Goal: Task Accomplishment & Management: Manage account settings

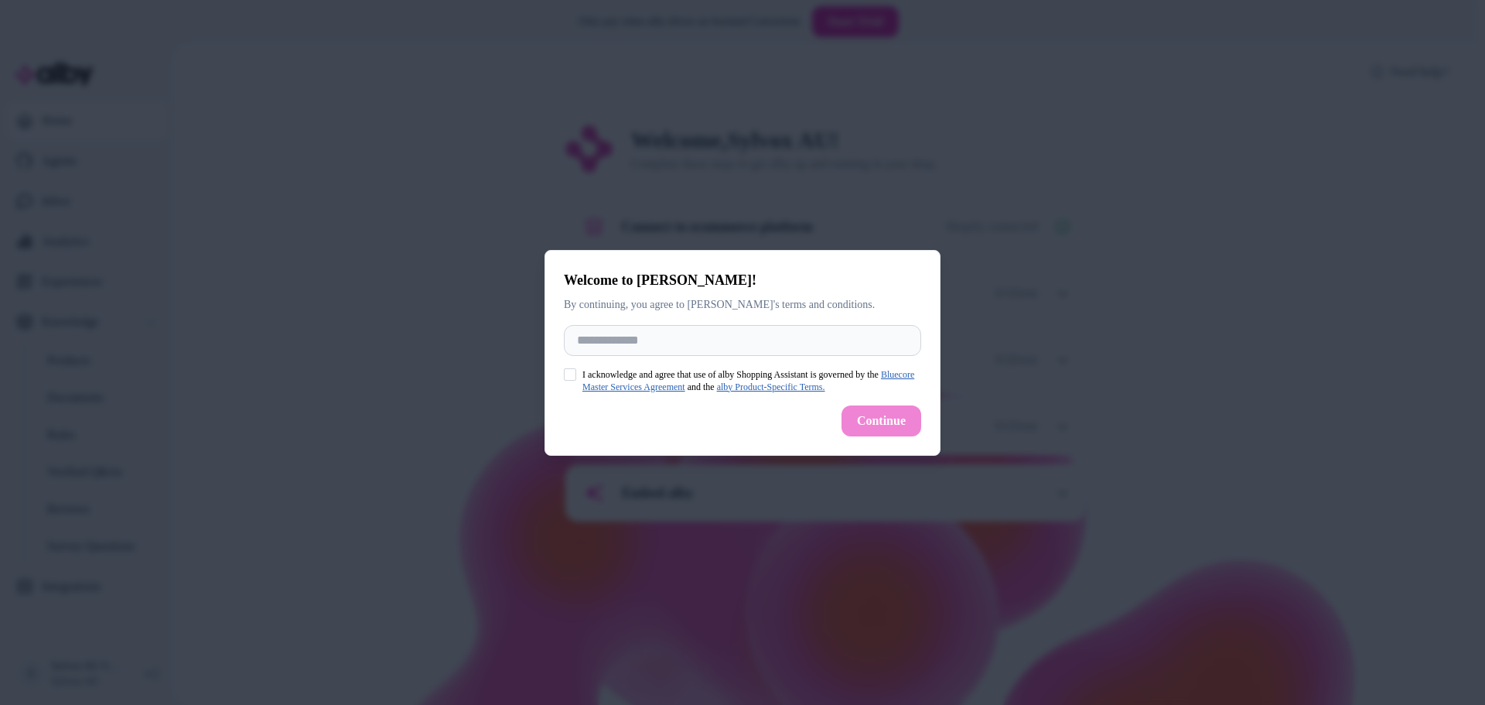
click at [565, 374] on button "I acknowledge and agree that use of alby Shopping Assistant is governed by the …" at bounding box center [570, 374] width 12 height 12
click at [608, 338] on input "Full Name" at bounding box center [742, 340] width 357 height 31
type input "*****"
click at [906, 415] on button "Continue" at bounding box center [882, 420] width 80 height 31
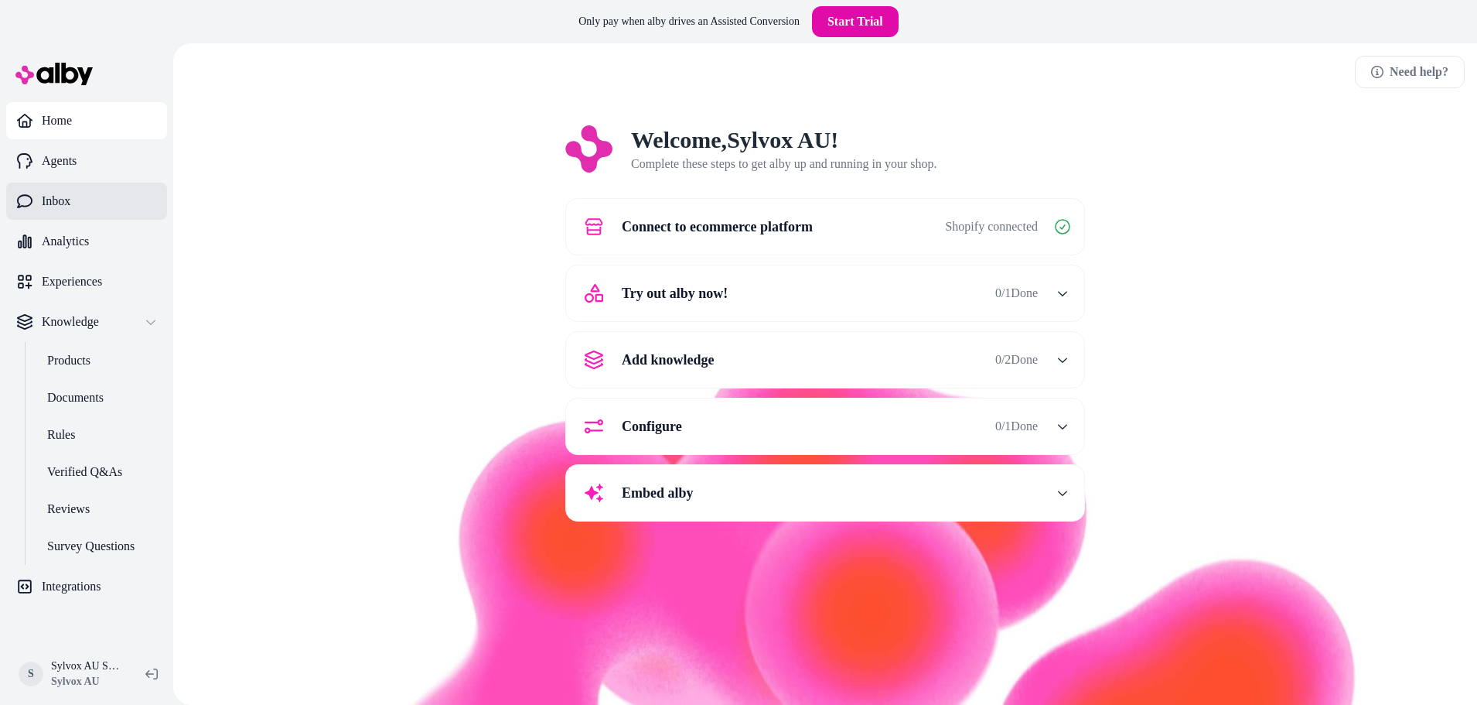
click at [80, 200] on link "Inbox" at bounding box center [86, 201] width 161 height 37
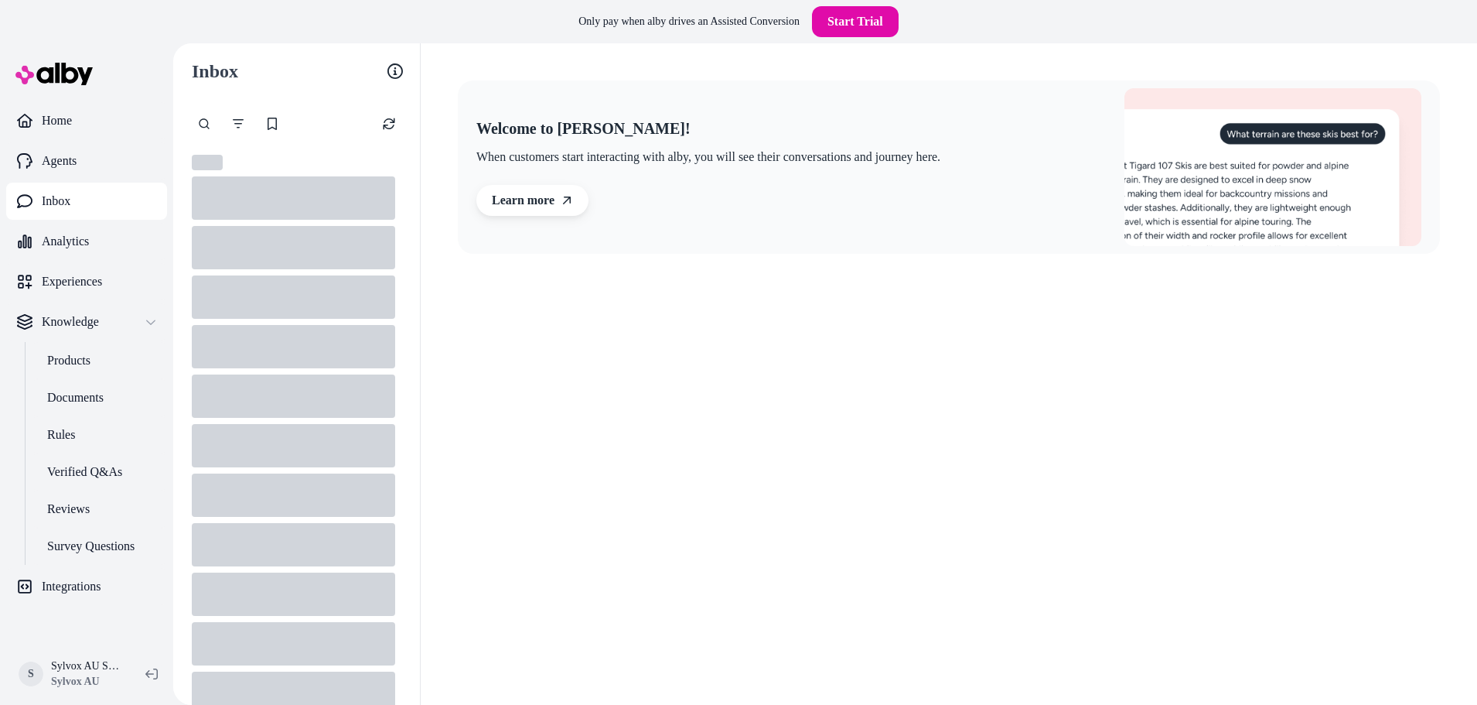
click at [80, 200] on link "Inbox" at bounding box center [86, 201] width 161 height 37
click at [116, 286] on link "Experiences" at bounding box center [86, 281] width 161 height 37
click at [111, 363] on link "Products" at bounding box center [99, 360] width 135 height 37
click at [107, 386] on link "Documents" at bounding box center [99, 397] width 135 height 37
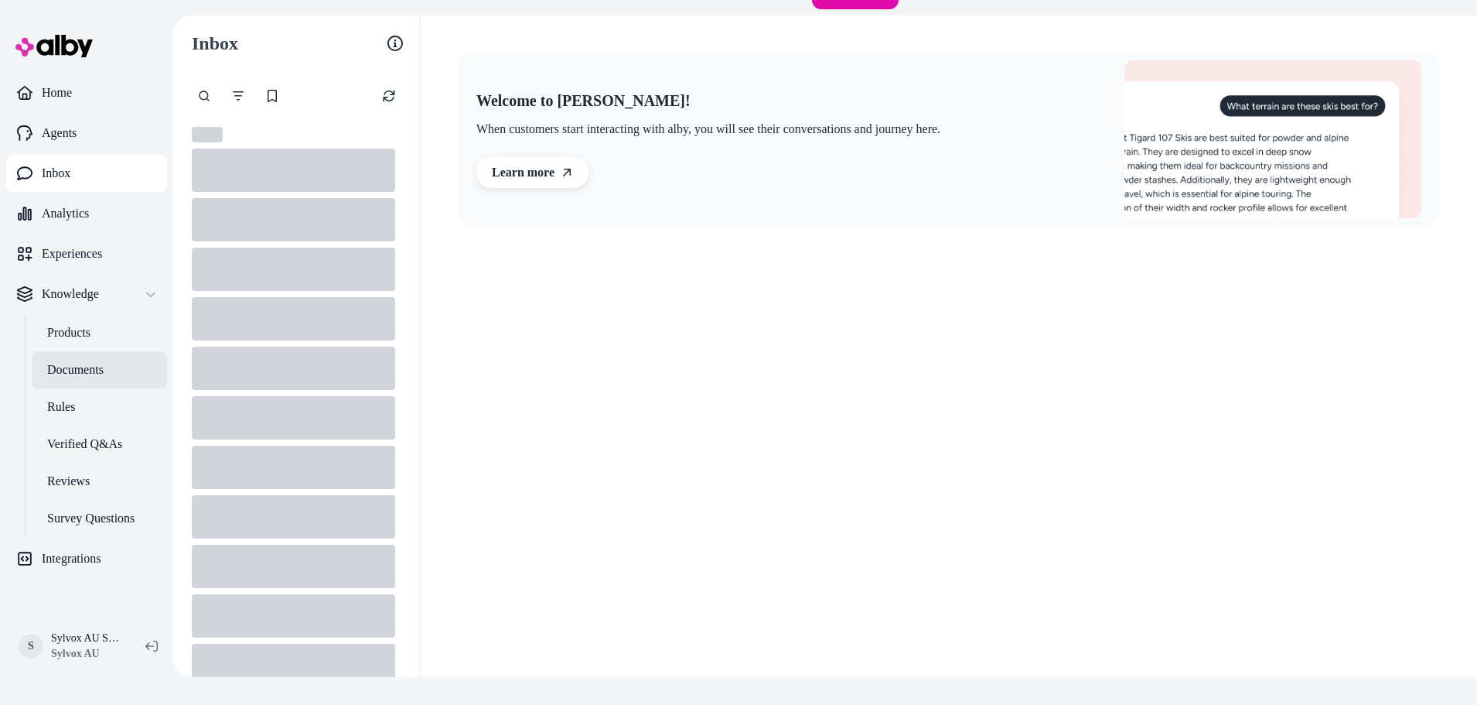
scroll to position [43, 0]
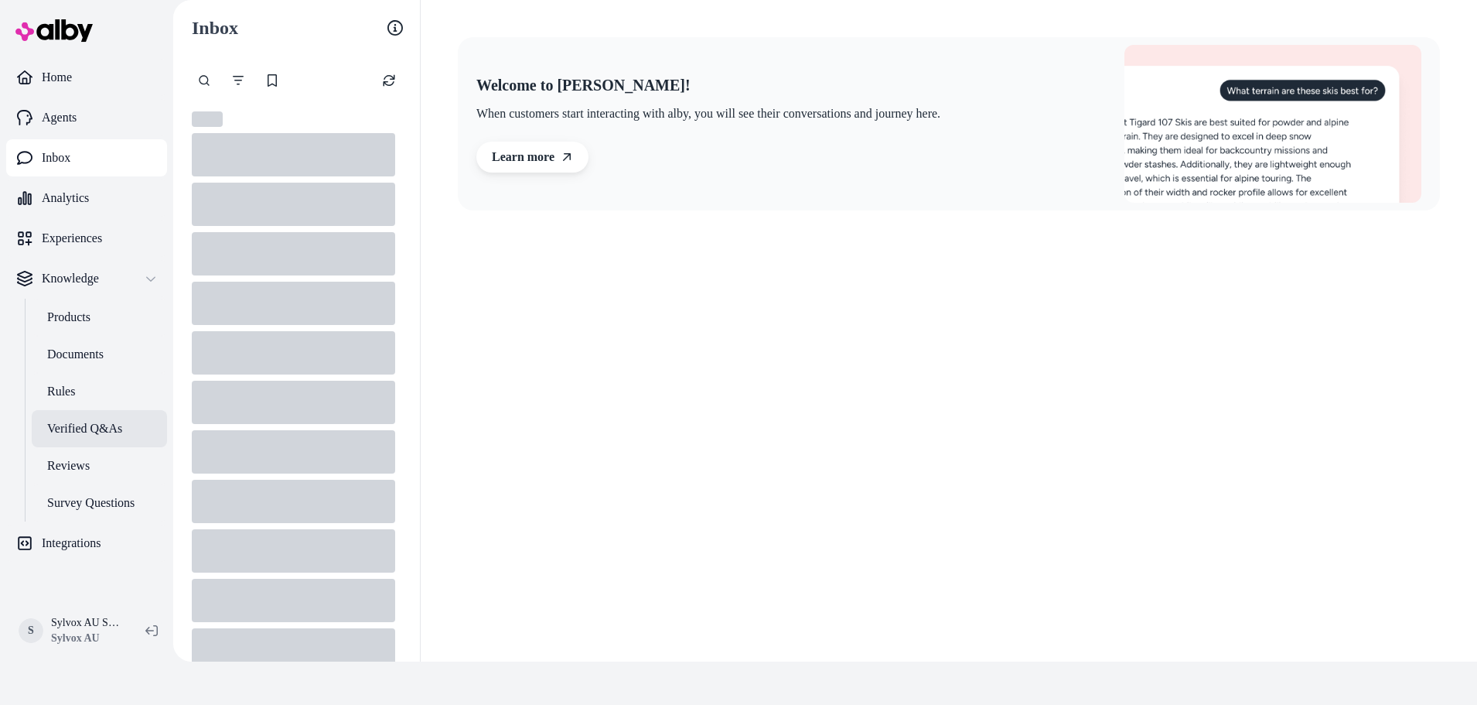
click at [102, 425] on p "Verified Q&As" at bounding box center [84, 428] width 75 height 19
click at [80, 472] on p "Reviews" at bounding box center [68, 465] width 43 height 19
click at [85, 517] on link "Survey Questions" at bounding box center [99, 502] width 135 height 37
click at [86, 538] on p "Integrations" at bounding box center [71, 543] width 59 height 19
click at [27, 631] on html "Only pay when alby drives an Assisted Conversion Start Trial Home Agents Inbox …" at bounding box center [738, 331] width 1477 height 748
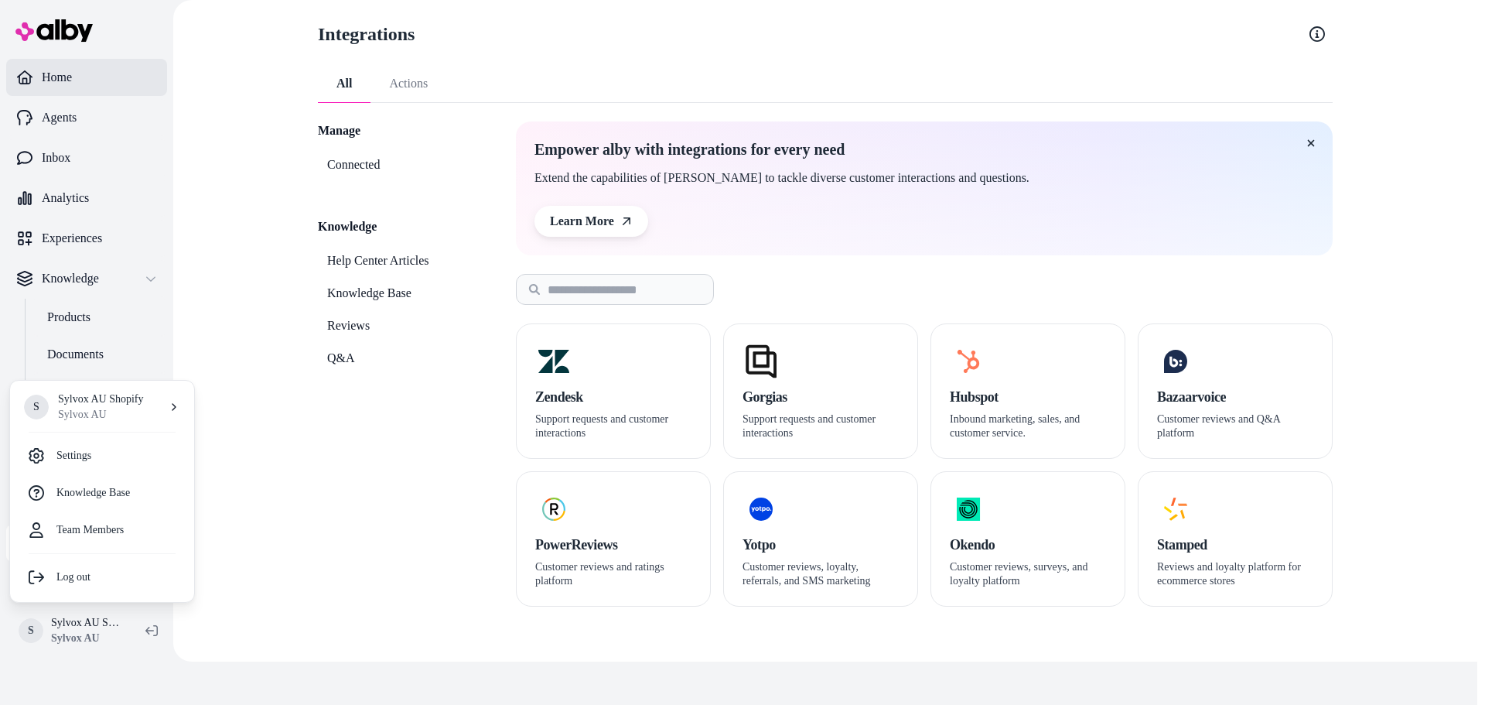
click at [67, 78] on html "Only pay when alby drives an Assisted Conversion Start Trial Home Agents Inbox …" at bounding box center [742, 331] width 1485 height 748
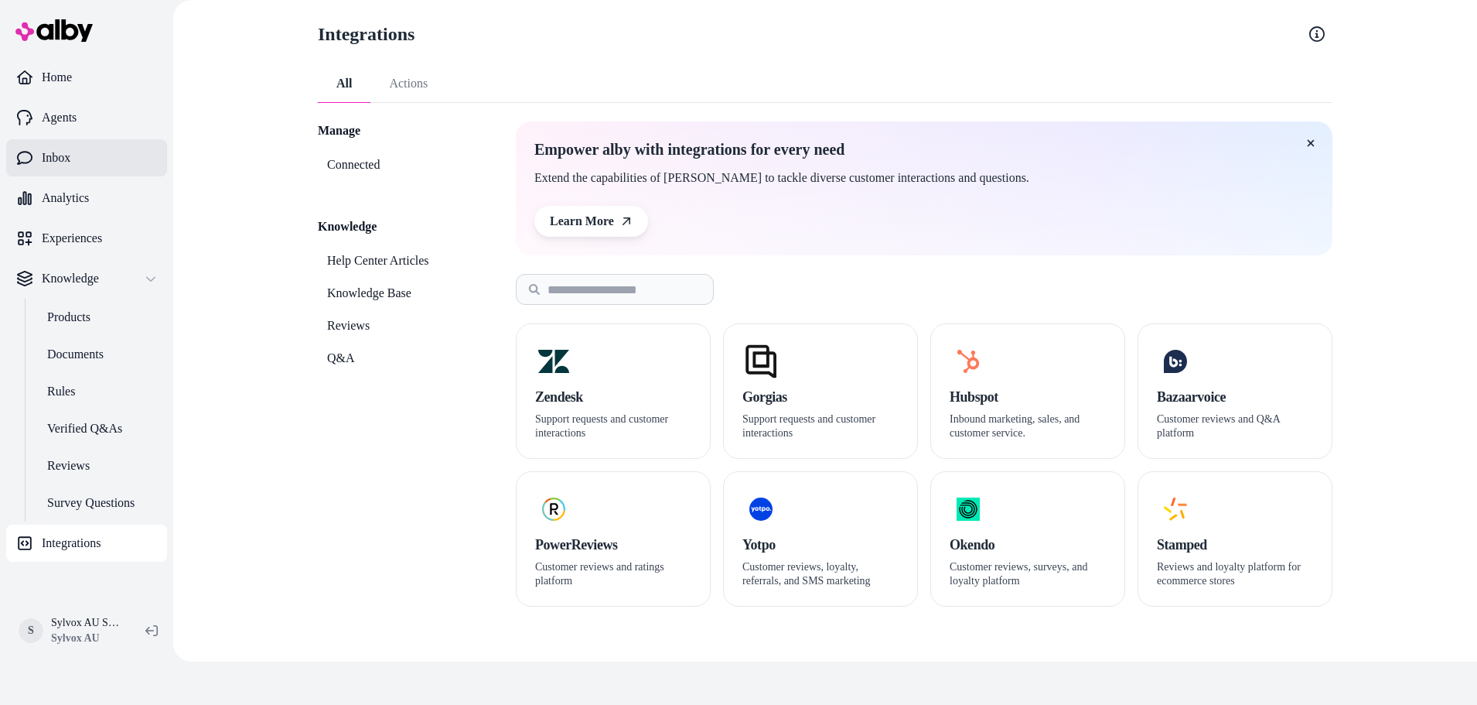
click at [70, 156] on p "Inbox" at bounding box center [56, 158] width 29 height 19
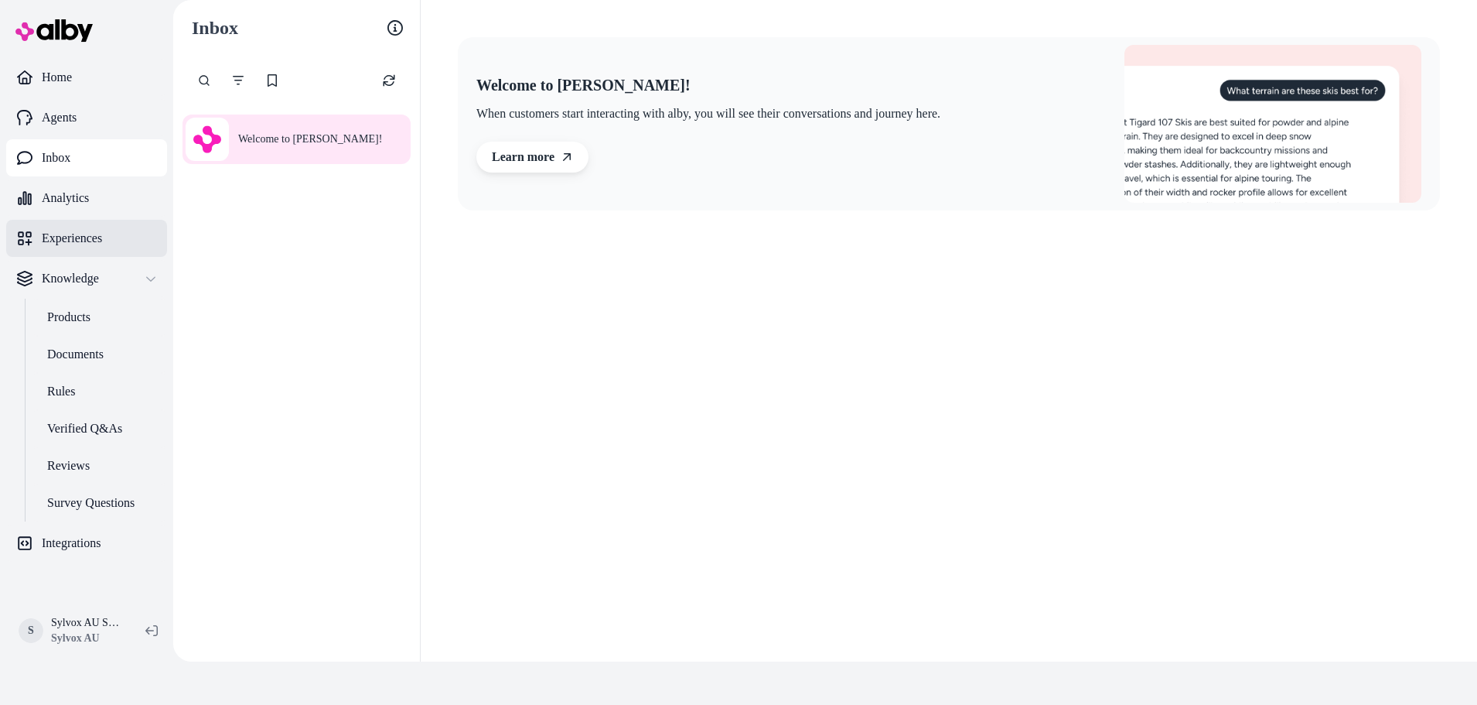
click at [100, 243] on p "Experiences" at bounding box center [72, 238] width 60 height 19
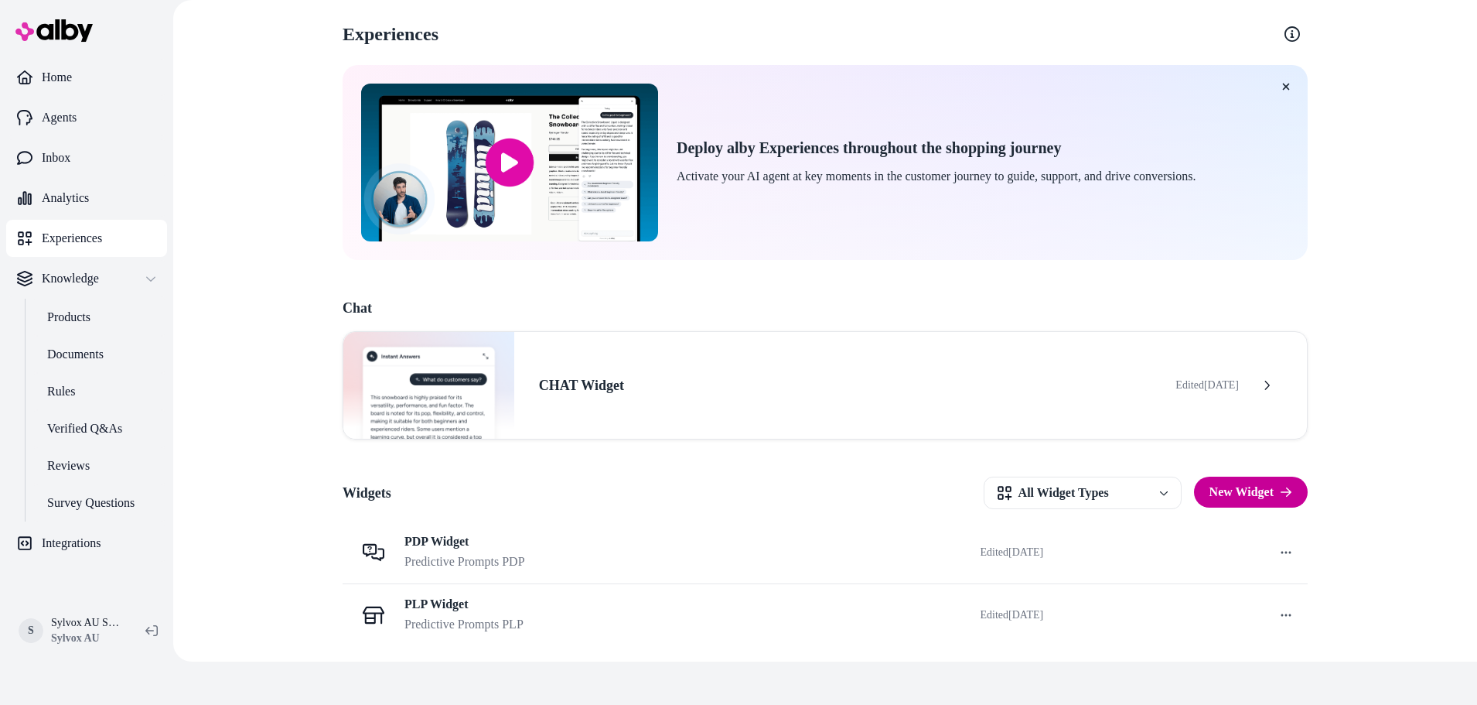
click at [1289, 493] on icon "button" at bounding box center [1286, 492] width 12 height 12
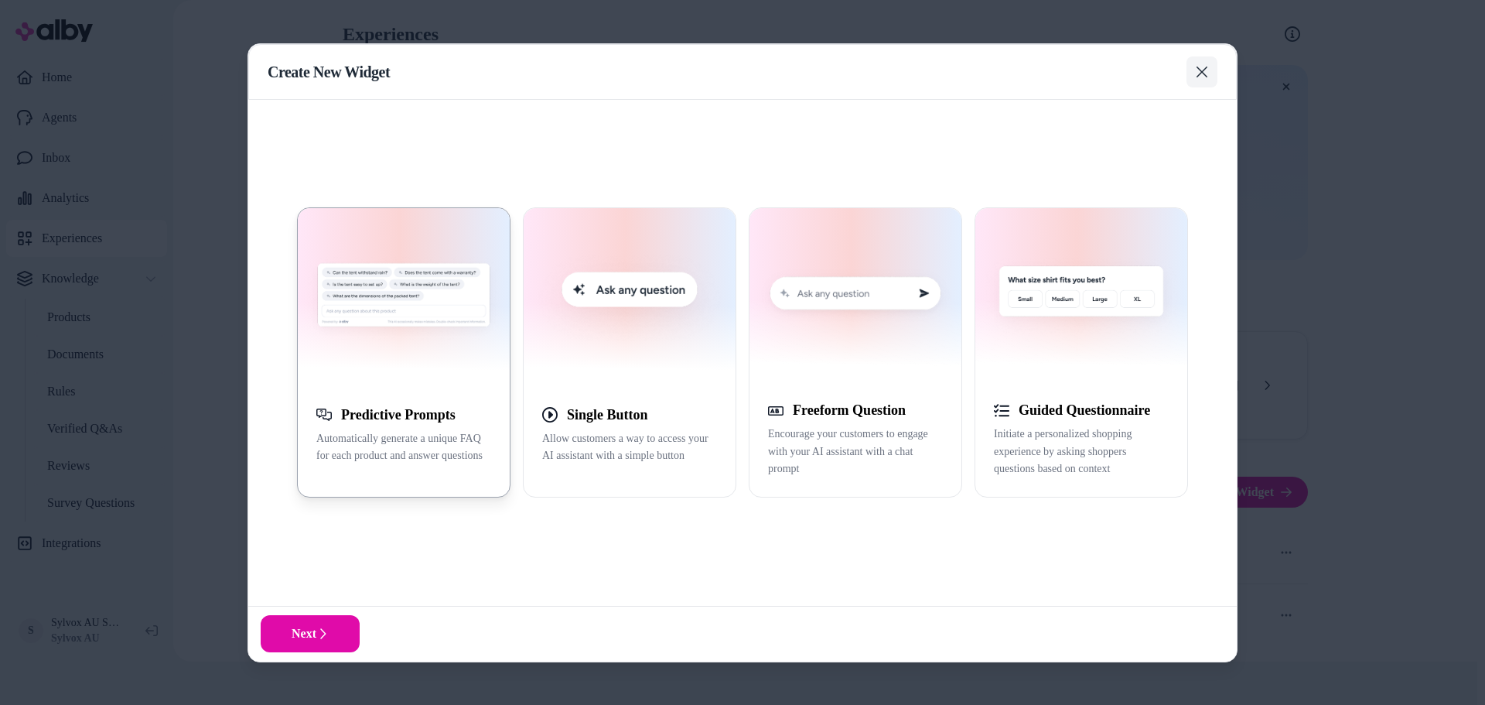
click at [1198, 67] on icon "button" at bounding box center [1202, 72] width 11 height 11
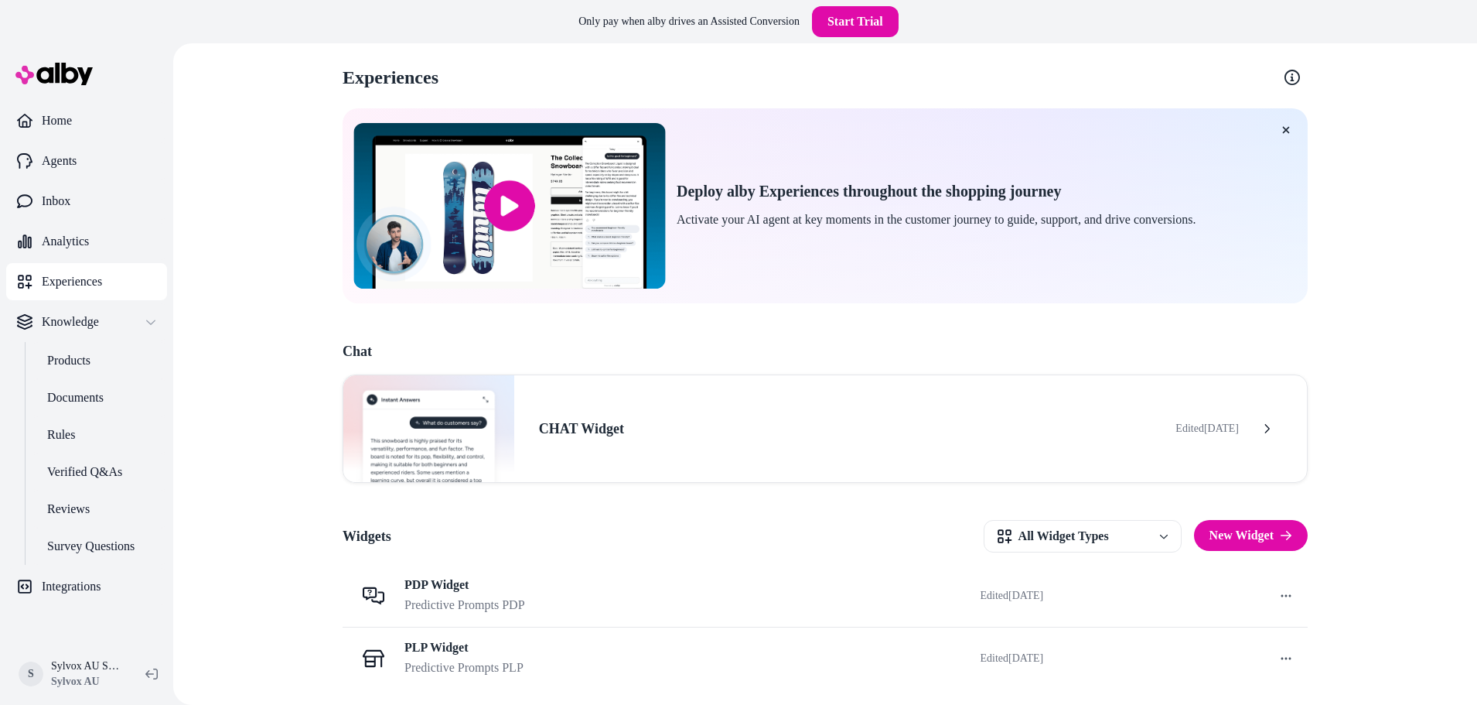
click at [607, 239] on input "image" at bounding box center [509, 206] width 312 height 166
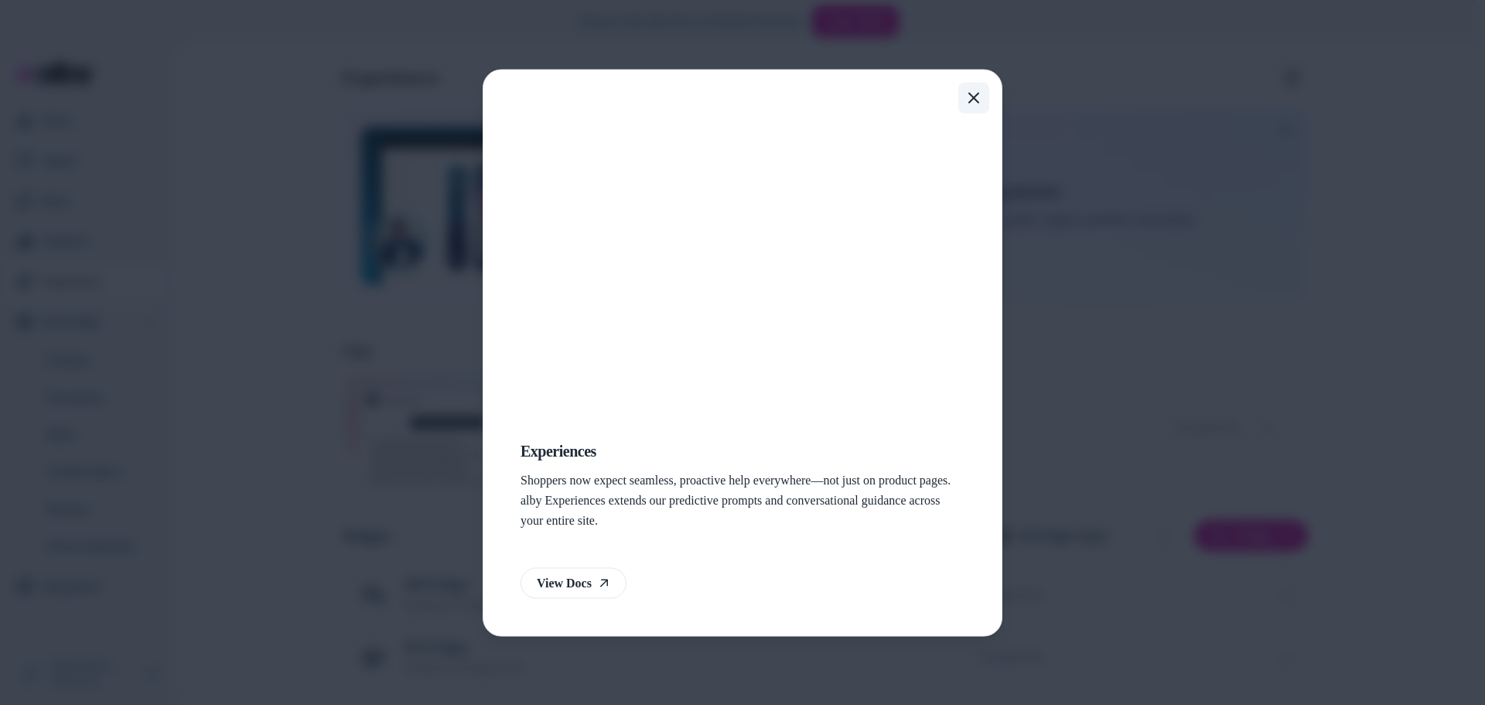
click at [968, 92] on icon "button" at bounding box center [974, 97] width 12 height 12
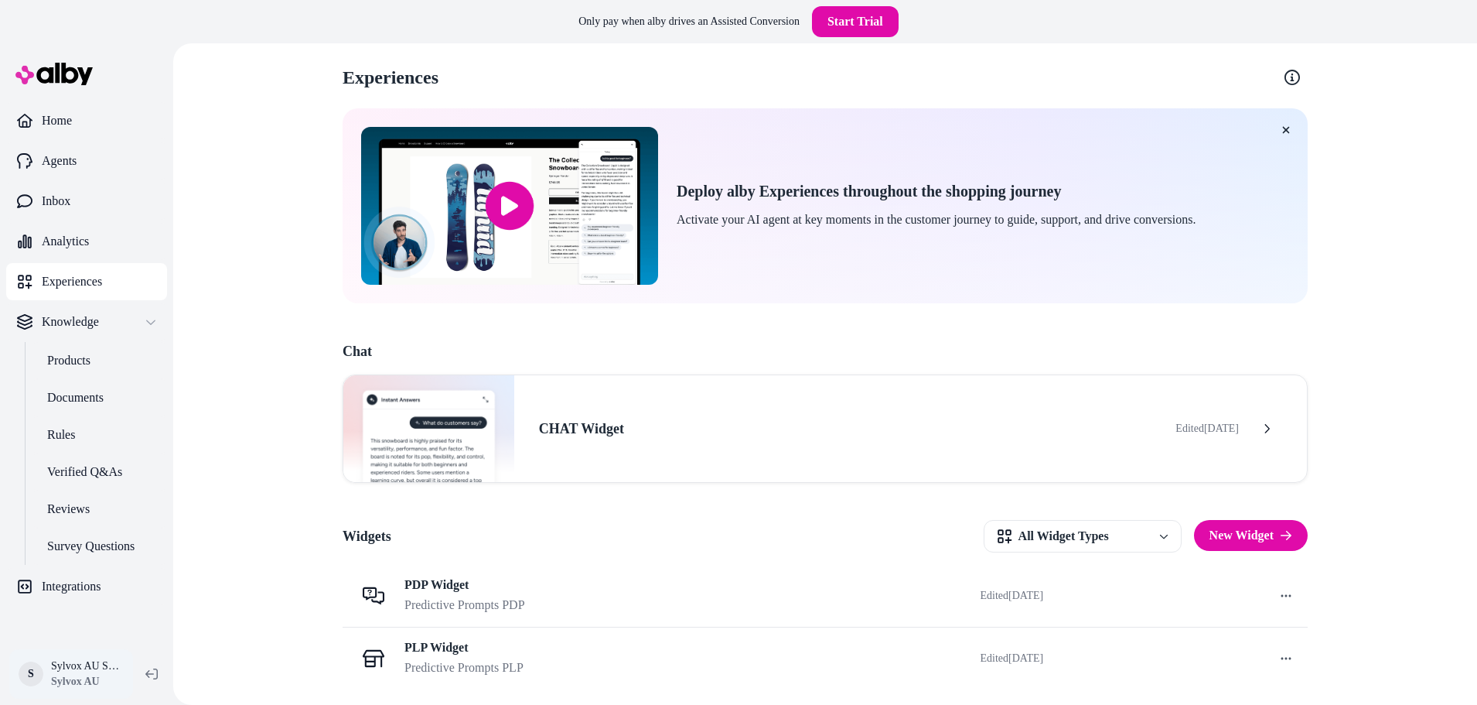
click at [36, 666] on html "Only pay when alby drives an Assisted Conversion Start Trial Home Agents Inbox …" at bounding box center [738, 374] width 1477 height 748
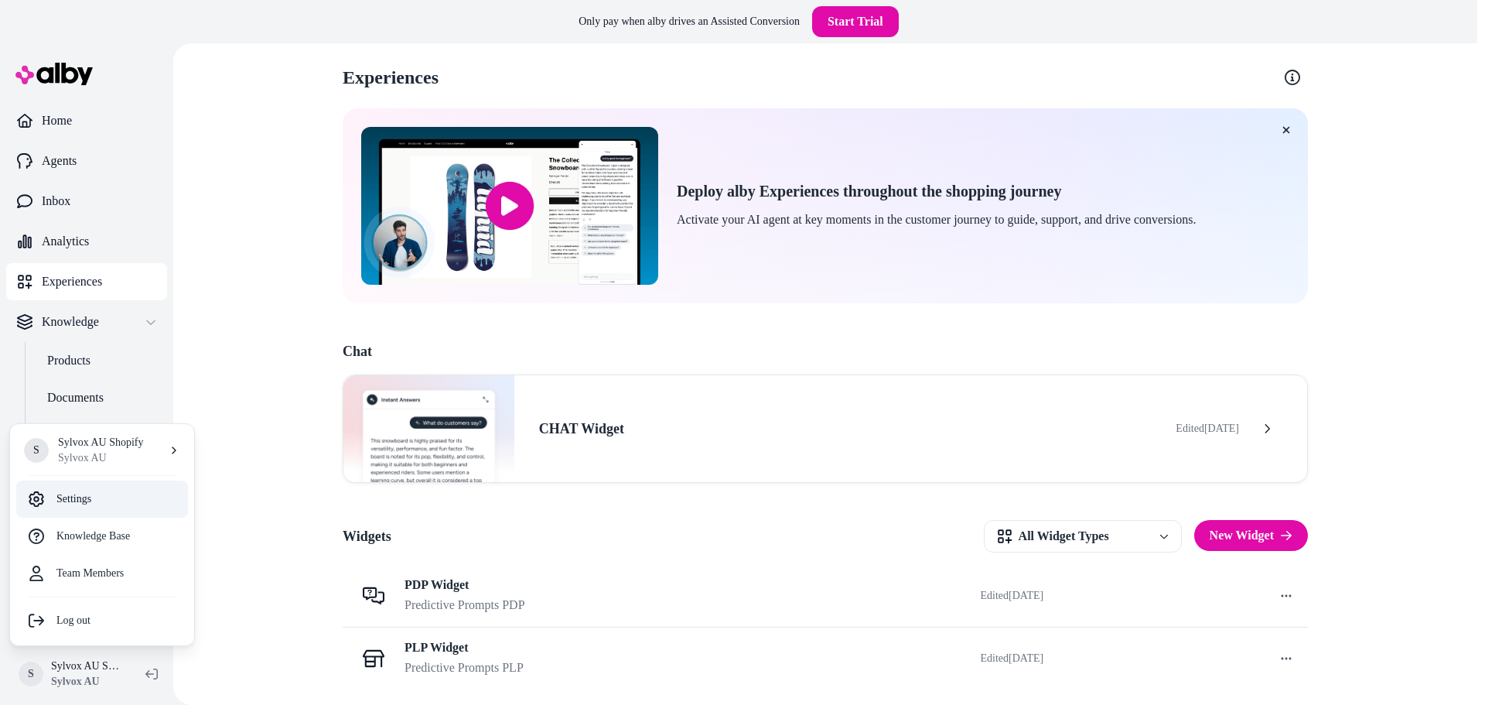
click at [121, 504] on link "Settings" at bounding box center [102, 498] width 172 height 37
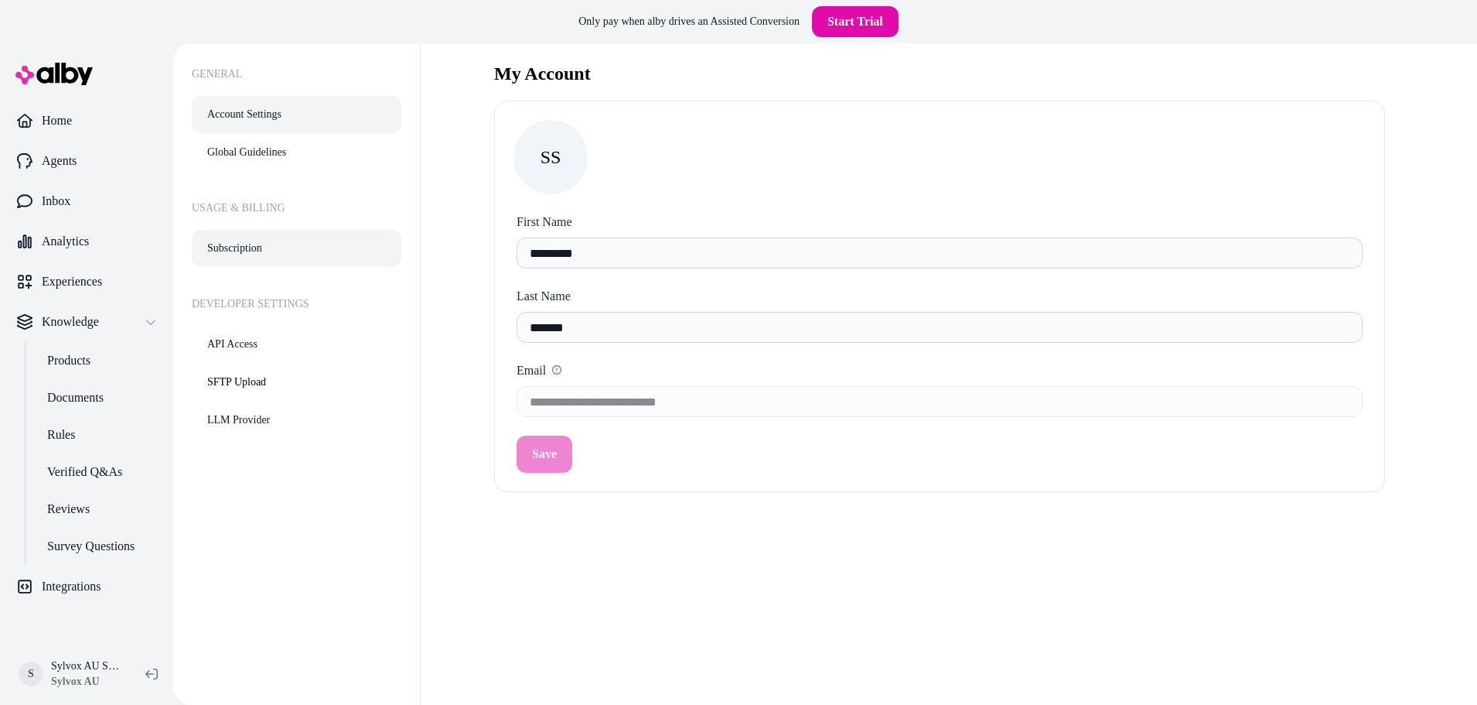
click at [287, 240] on link "Subscription" at bounding box center [297, 248] width 210 height 37
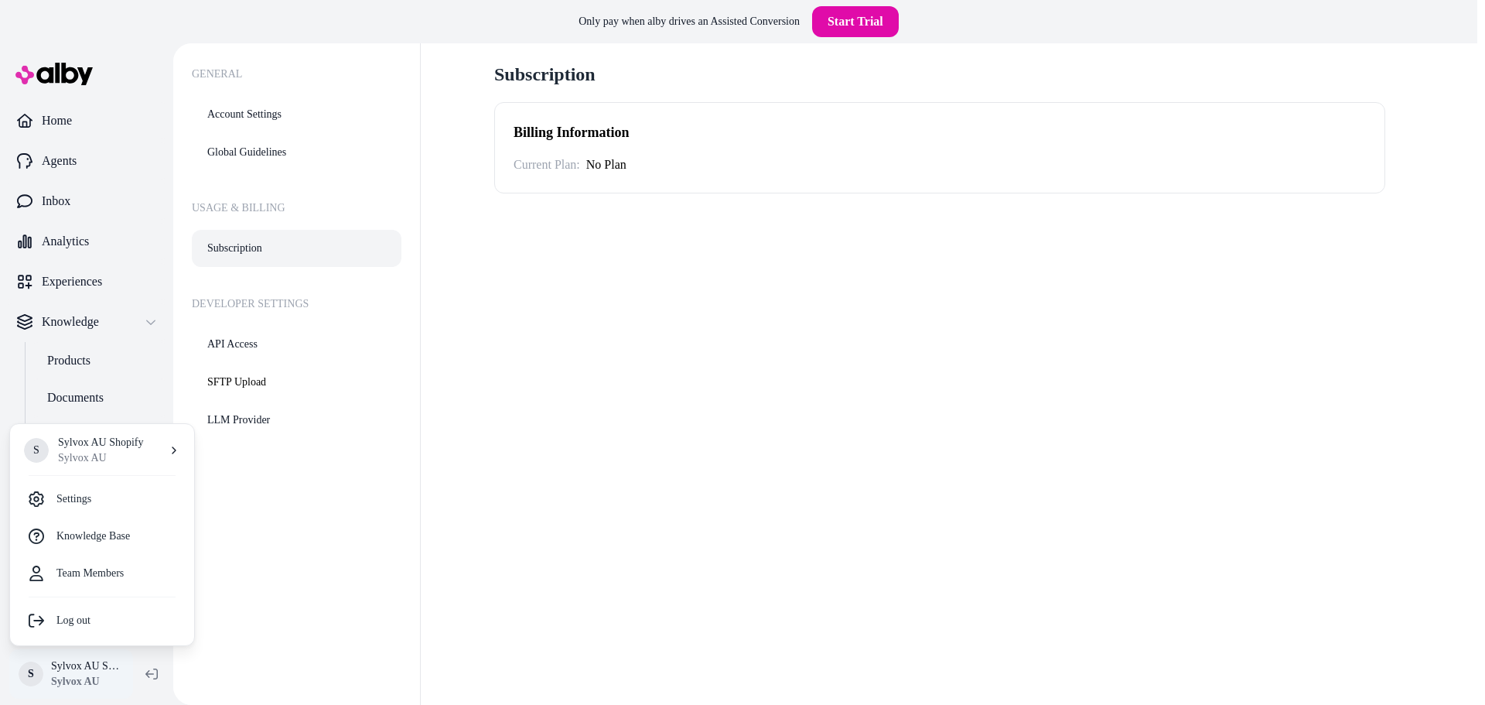
click at [64, 675] on html "Only pay when alby drives an Assisted Conversion Start Trial Home Agents Inbox …" at bounding box center [742, 374] width 1485 height 748
click at [157, 451] on div "S Sylvox AU Shopify Sylvox AU" at bounding box center [102, 450] width 172 height 40
click at [254, 455] on span "Sylvox AU" at bounding box center [231, 455] width 49 height 15
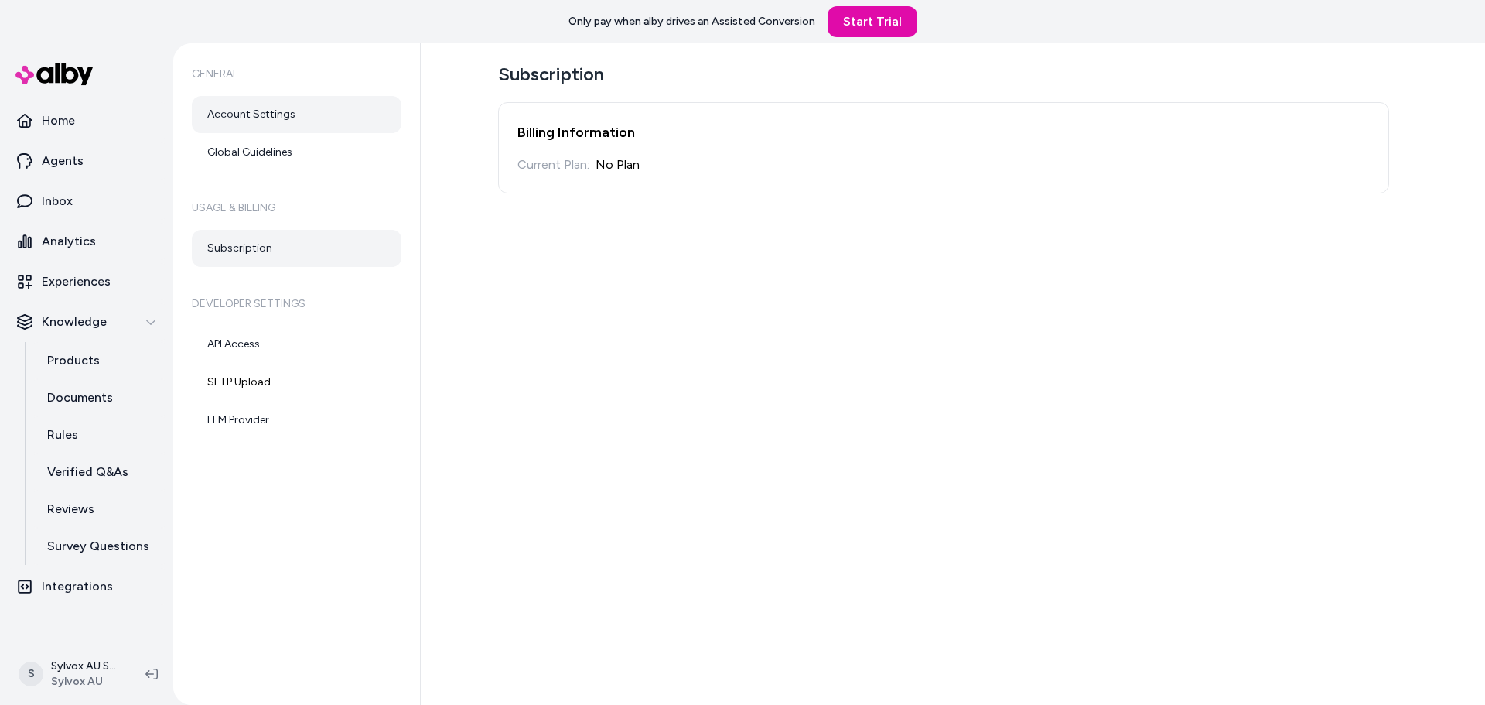
click at [274, 102] on link "Account Settings" at bounding box center [297, 114] width 210 height 37
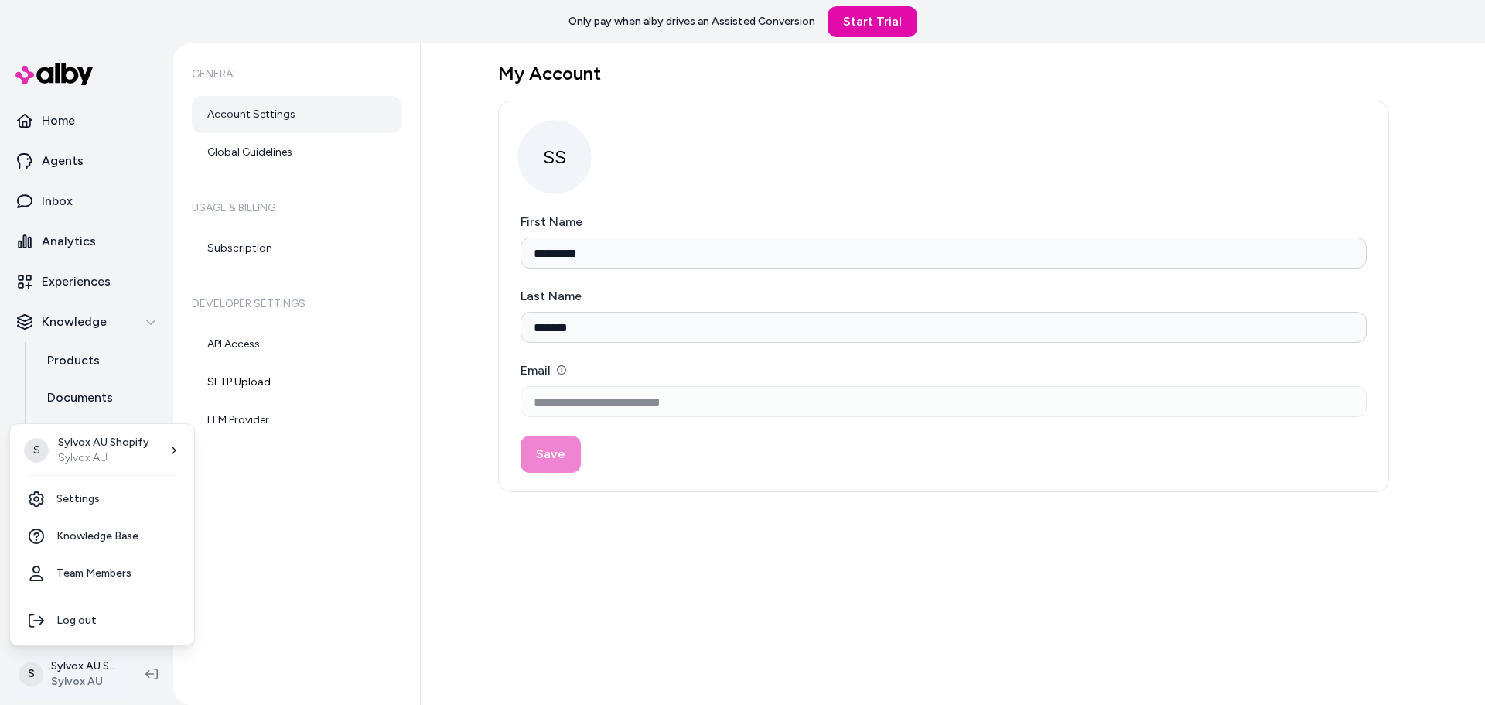
click at [57, 681] on html "**********" at bounding box center [742, 352] width 1485 height 705
click at [101, 599] on div "S Sylvox AU Shopify Sylvox AU Settings Knowledge Base Team Members Log out" at bounding box center [102, 534] width 186 height 223
click at [97, 607] on div "Log out" at bounding box center [102, 620] width 172 height 37
